Goal: Navigation & Orientation: Find specific page/section

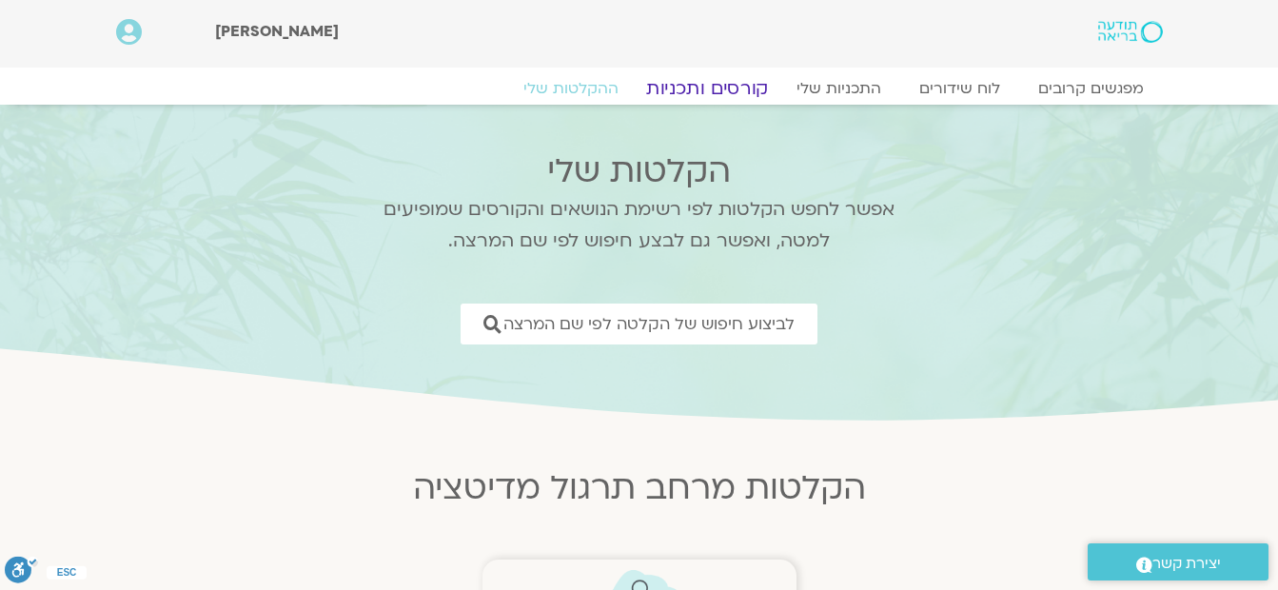
click at [706, 81] on link "קורסים ותכניות" at bounding box center [707, 88] width 168 height 23
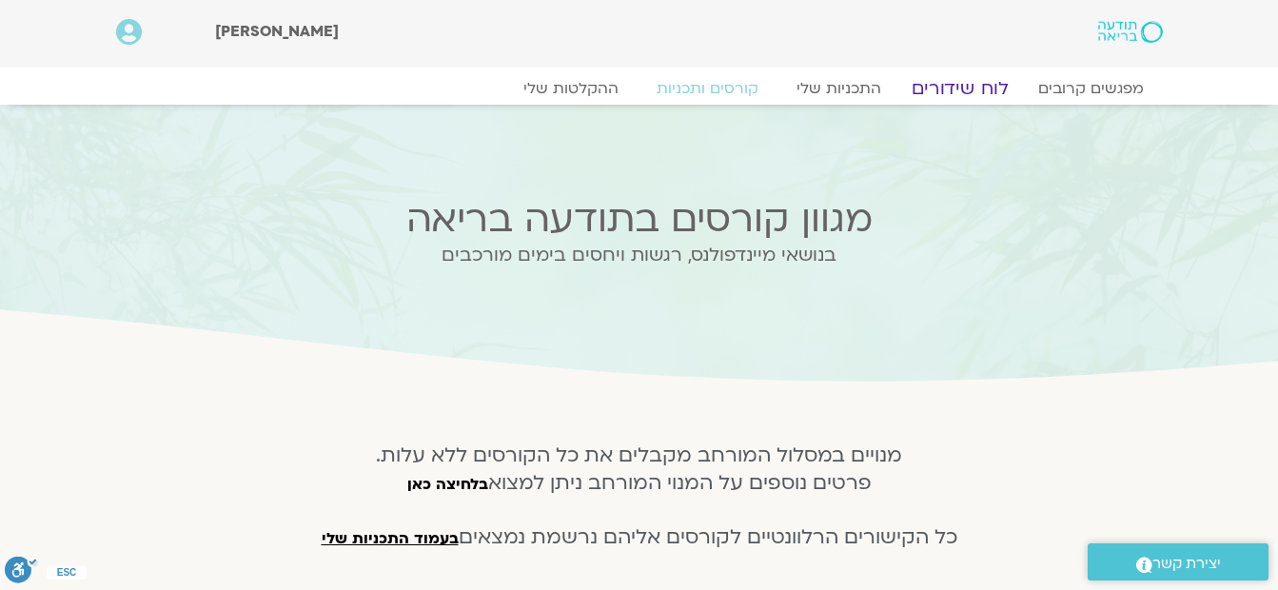
click at [945, 78] on link "לוח שידורים" at bounding box center [959, 88] width 143 height 23
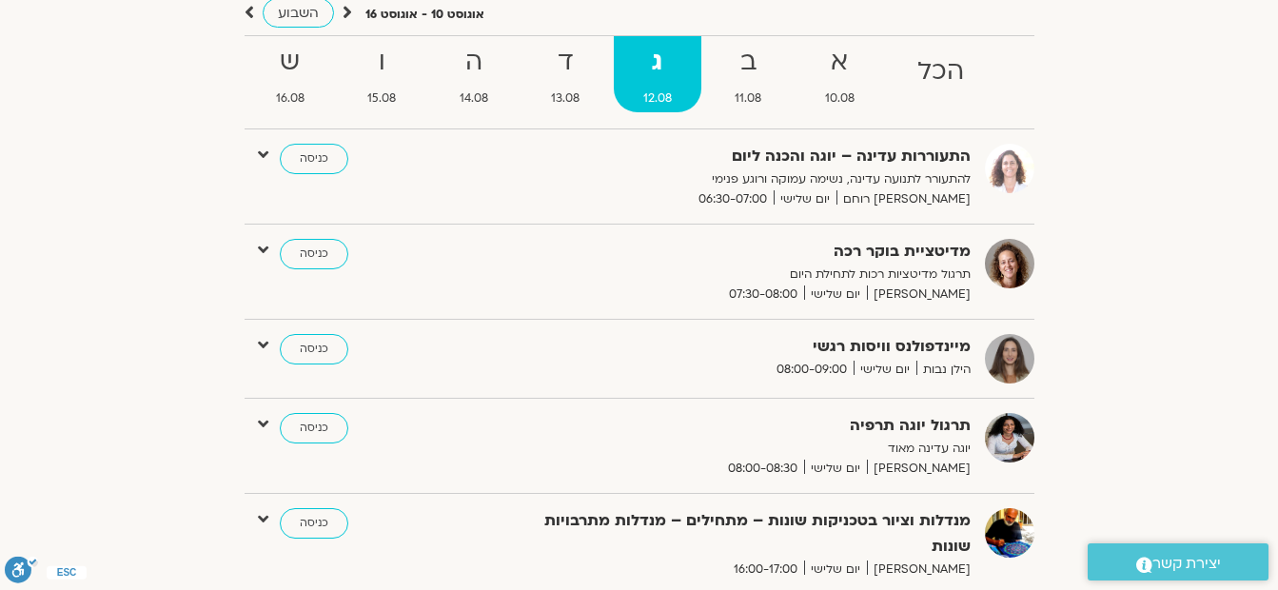
scroll to position [476, 0]
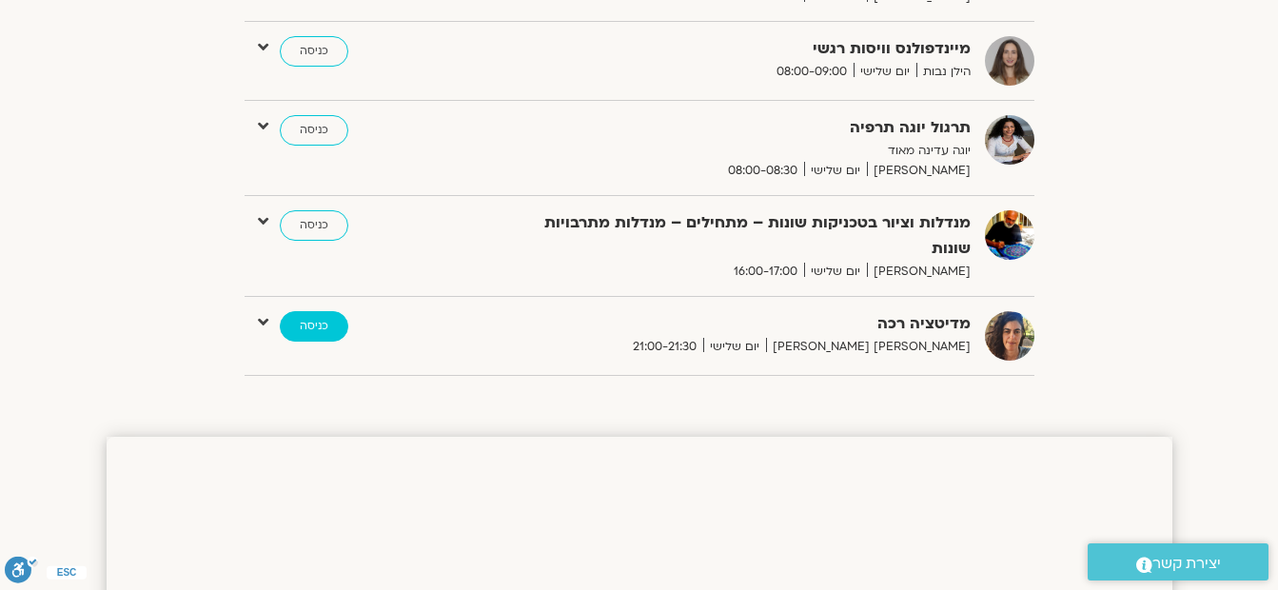
click at [326, 311] on link "כניסה" at bounding box center [314, 326] width 69 height 30
